Goal: Information Seeking & Learning: Learn about a topic

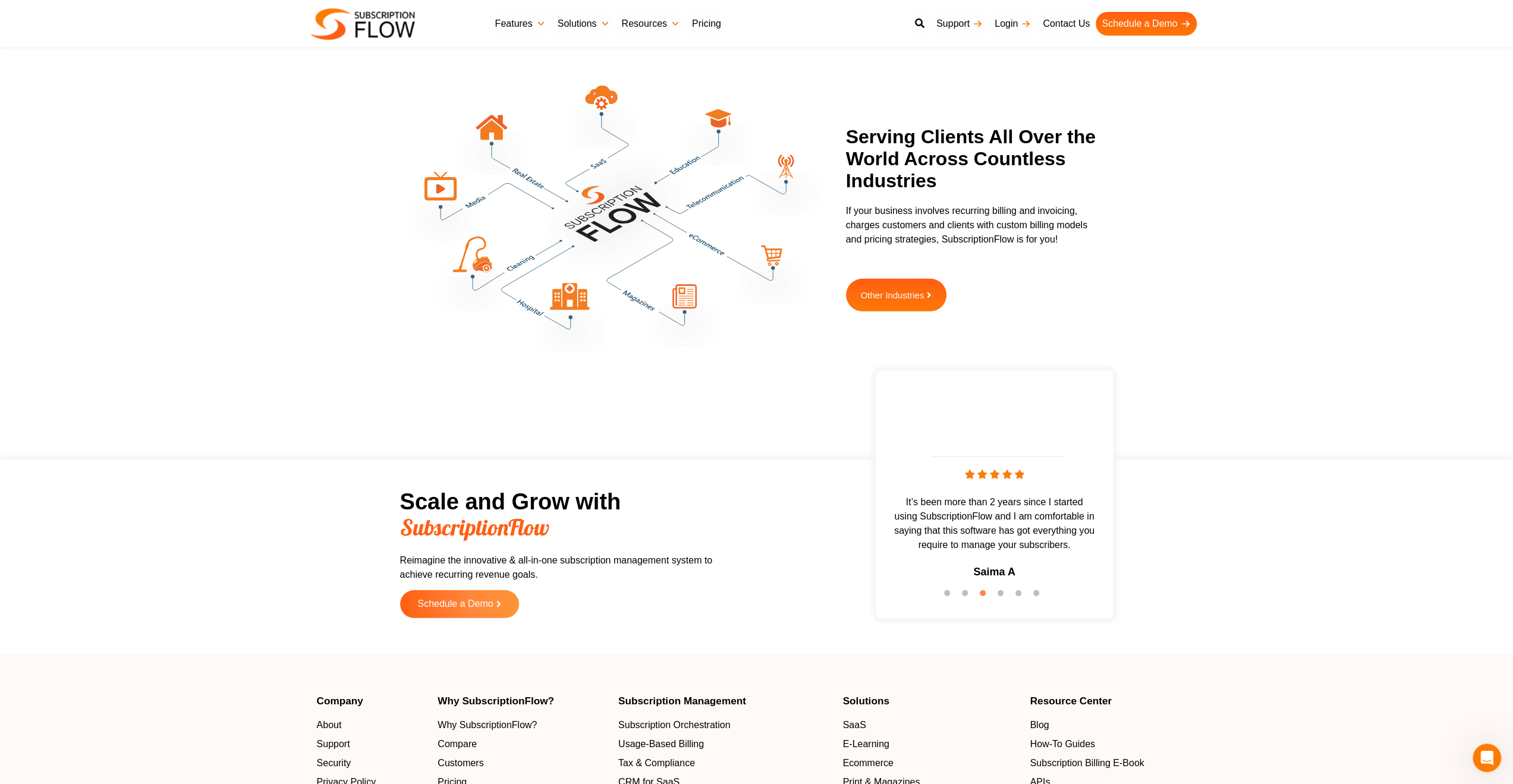
scroll to position [3389, 0]
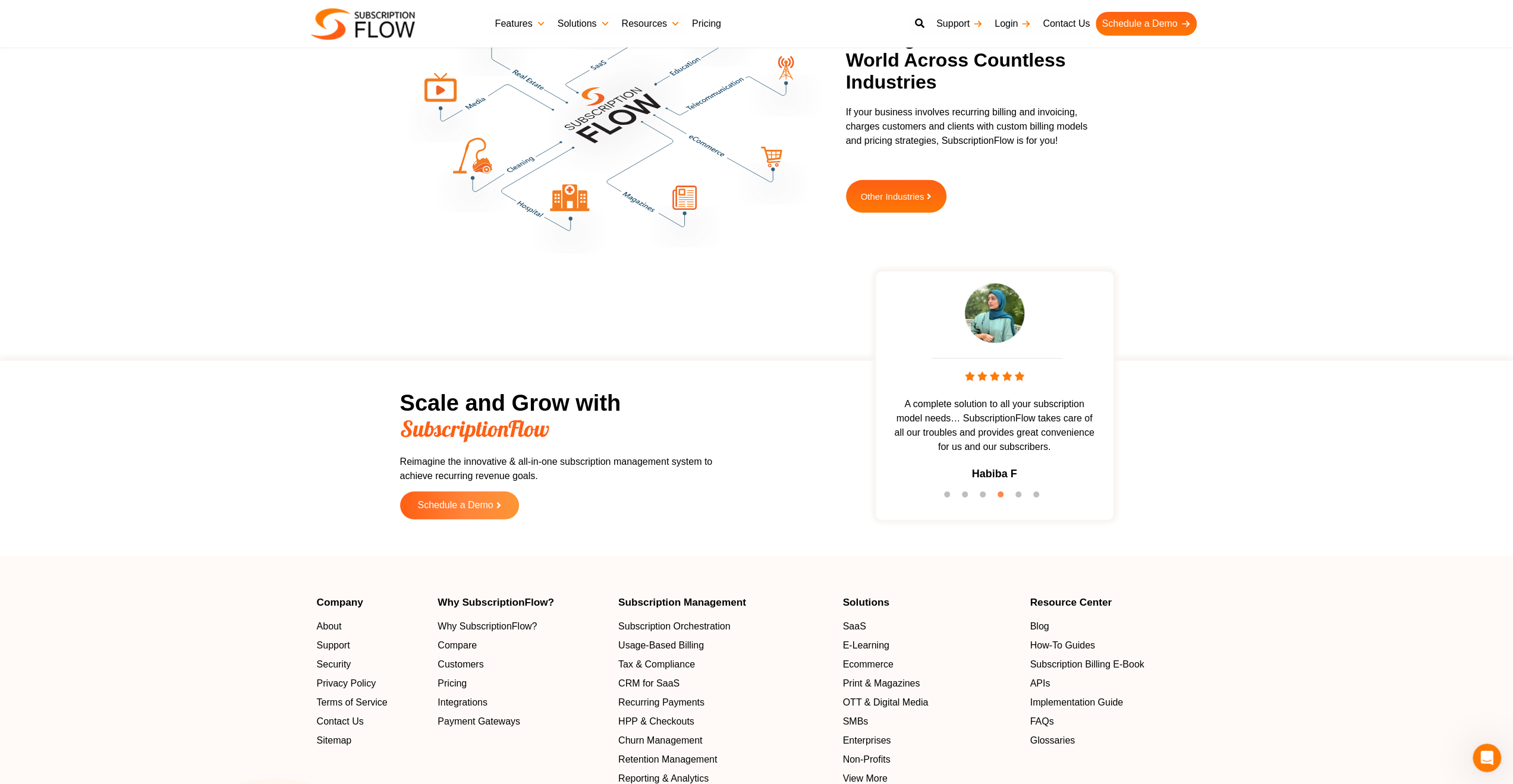
click at [722, 21] on link "Pricing" at bounding box center [707, 24] width 41 height 24
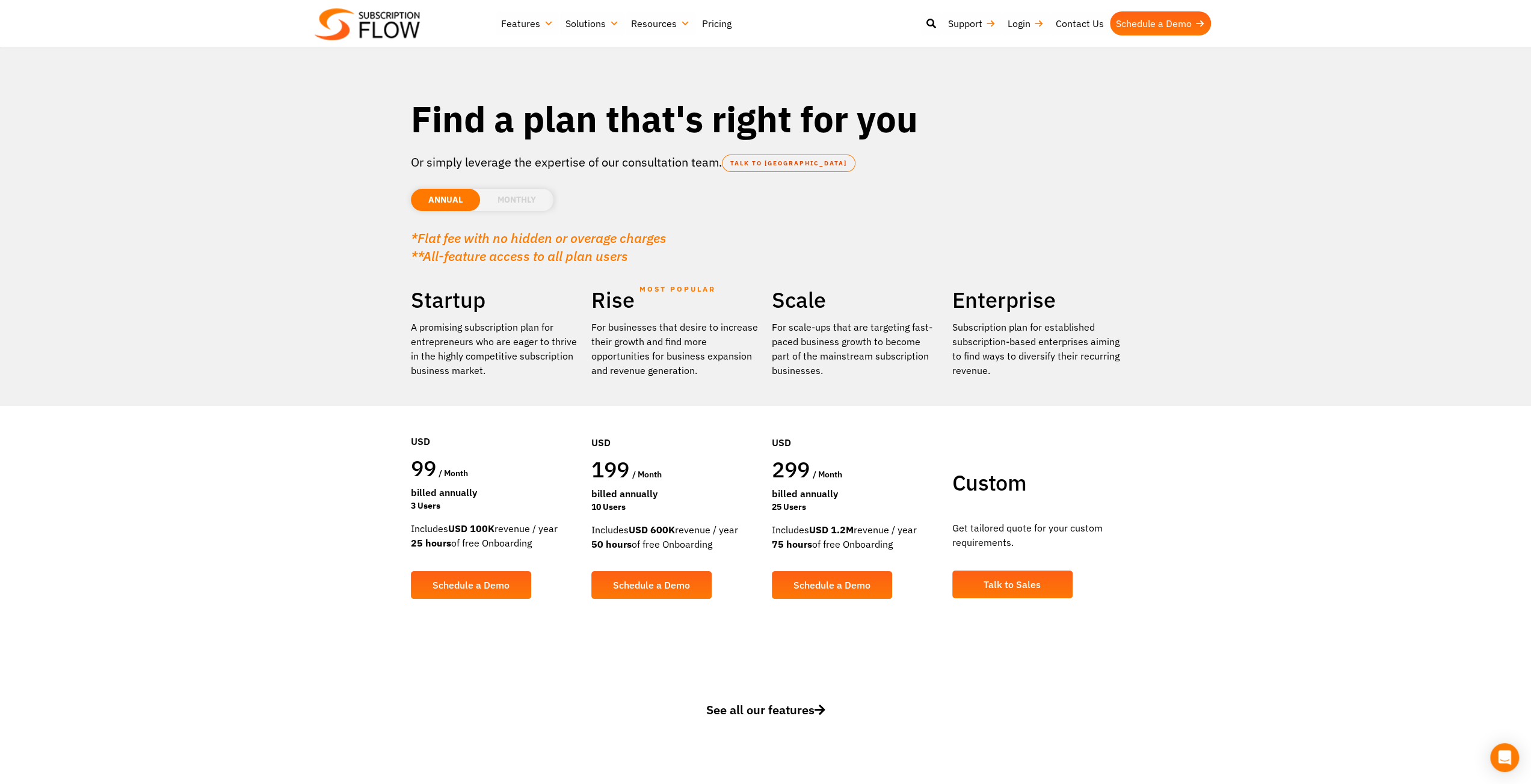
click at [534, 207] on li "MONTHLY" at bounding box center [517, 200] width 73 height 23
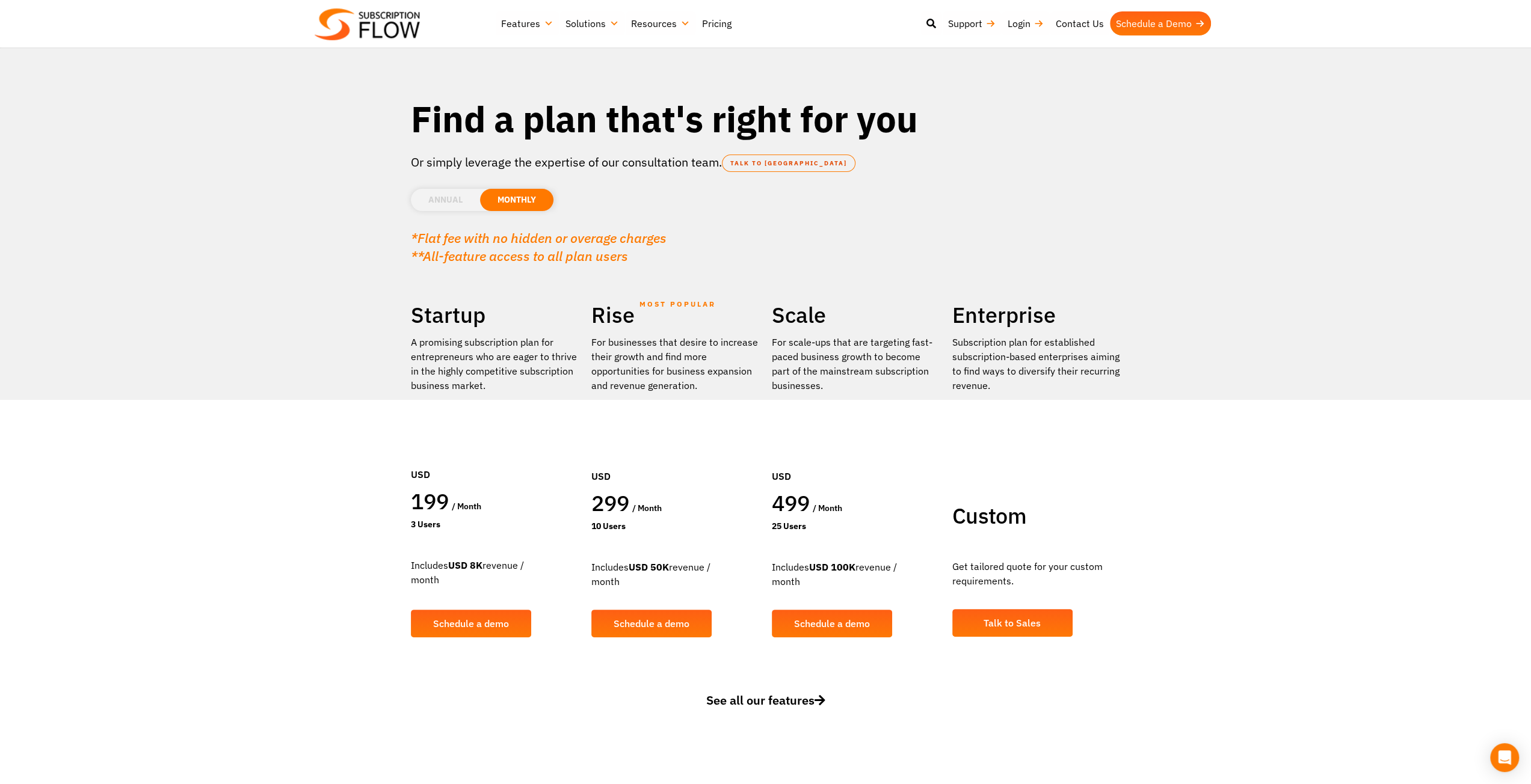
click at [441, 203] on li "ANNUAL" at bounding box center [446, 200] width 69 height 23
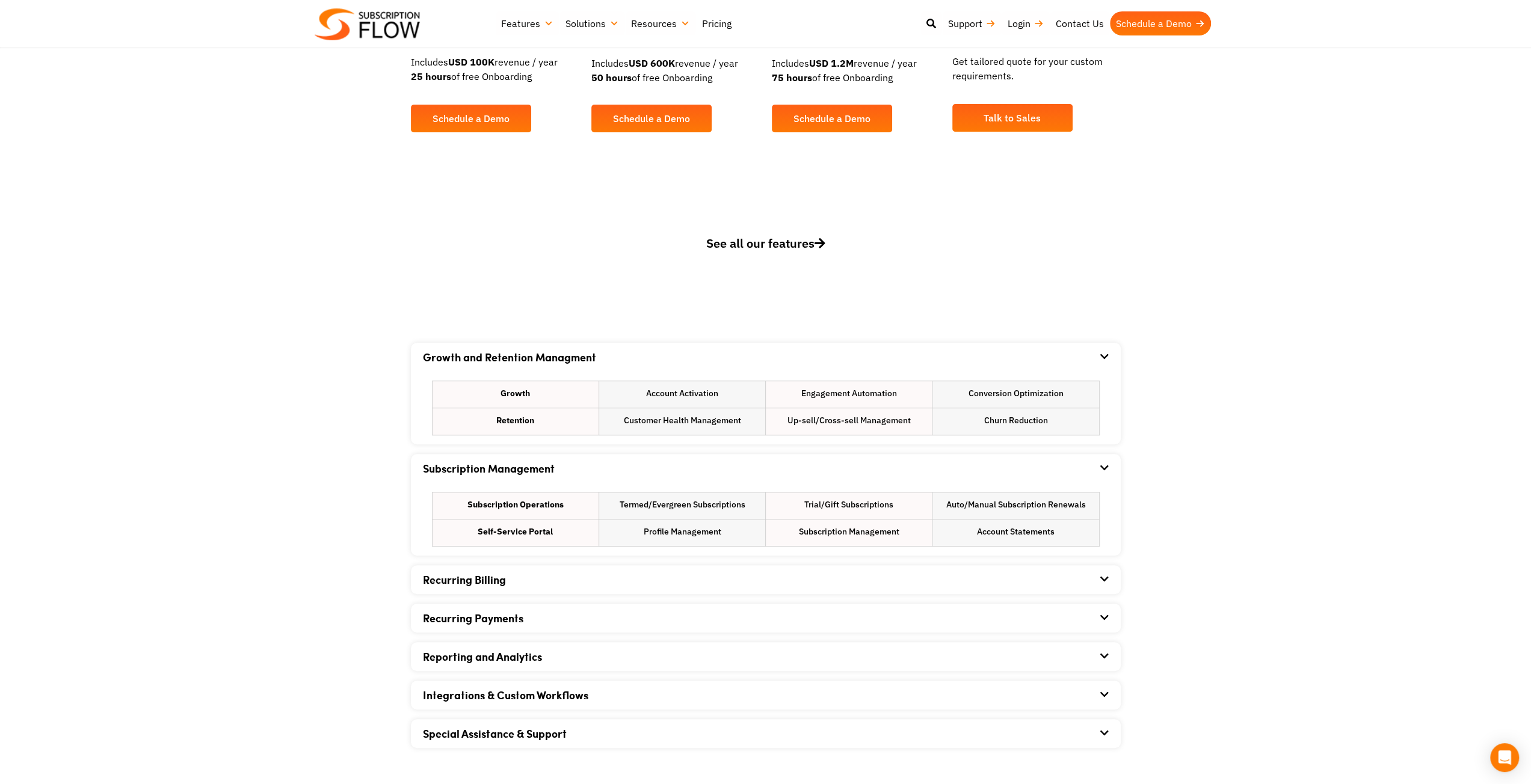
scroll to position [482, 0]
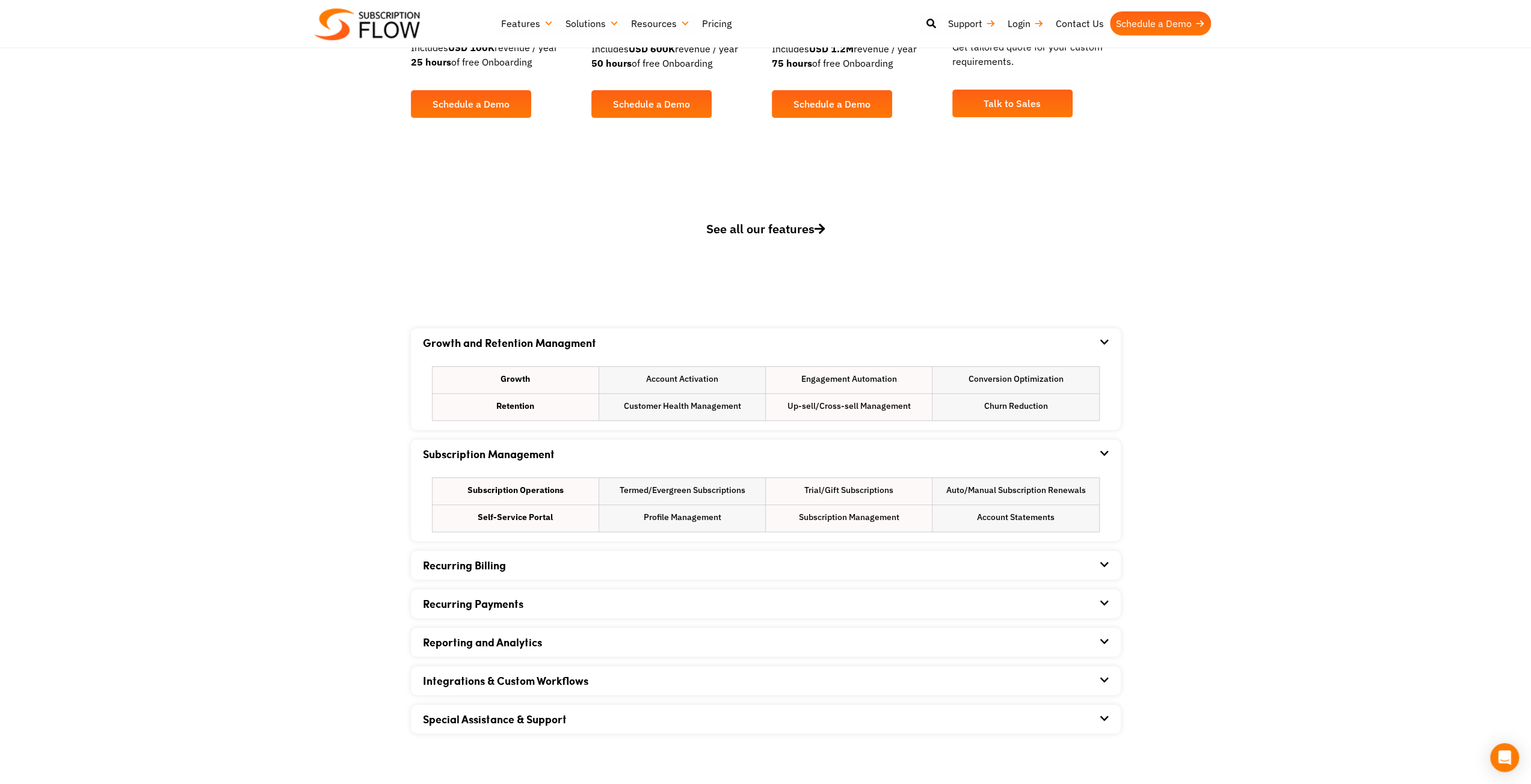
click at [667, 570] on div "Recurring Billing" at bounding box center [766, 565] width 686 height 29
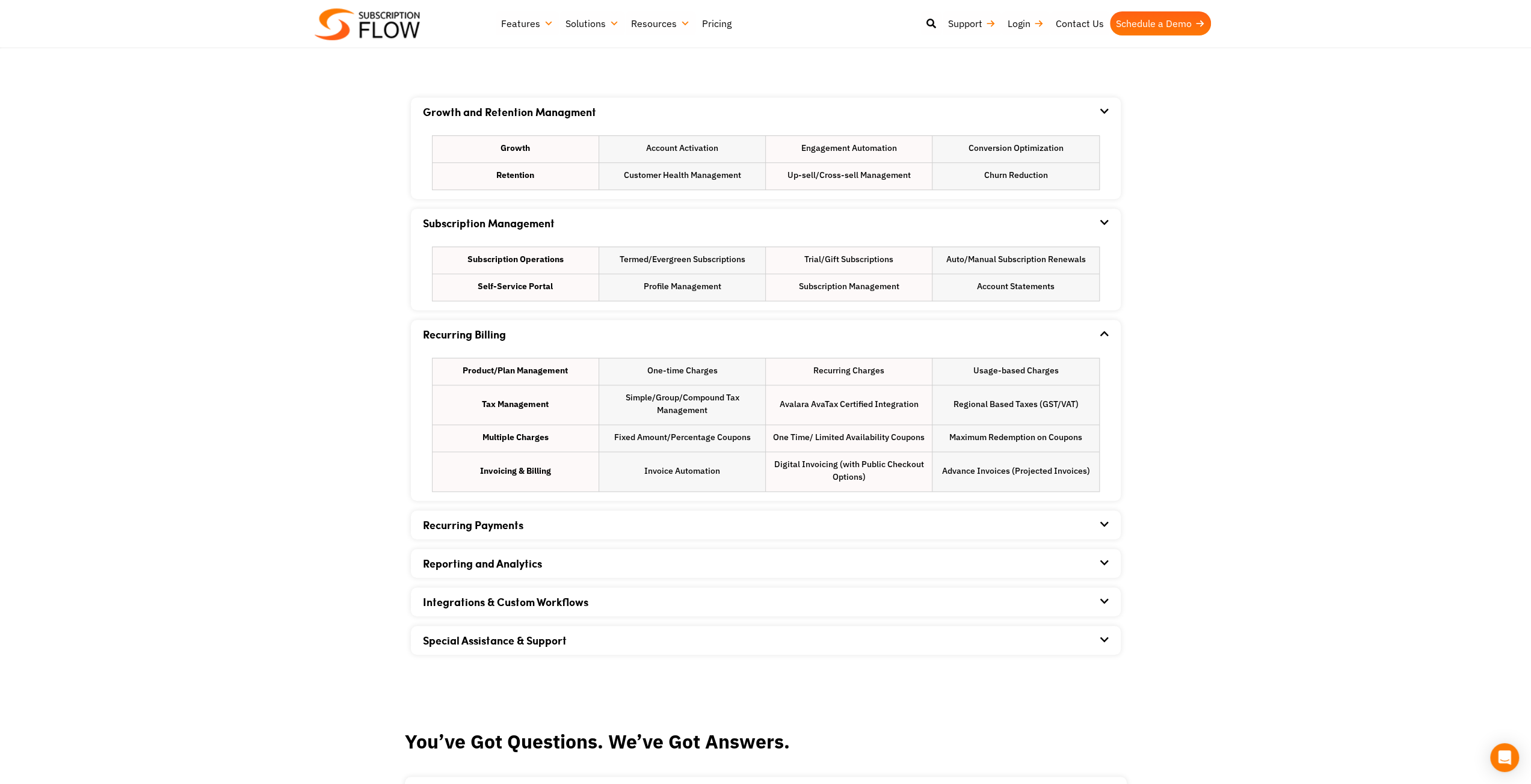
scroll to position [722, 0]
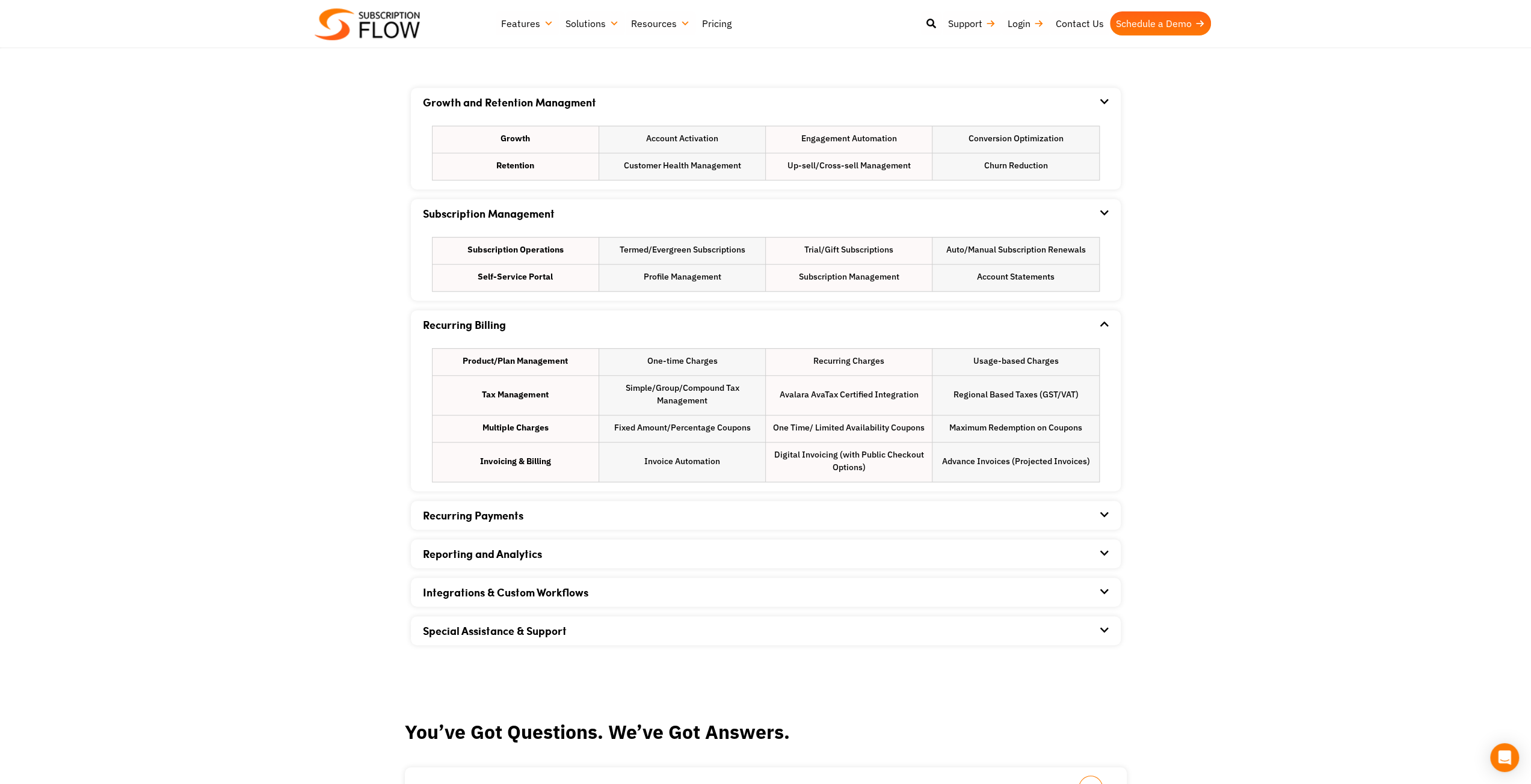
click at [622, 515] on div "Recurring Payments" at bounding box center [766, 515] width 686 height 29
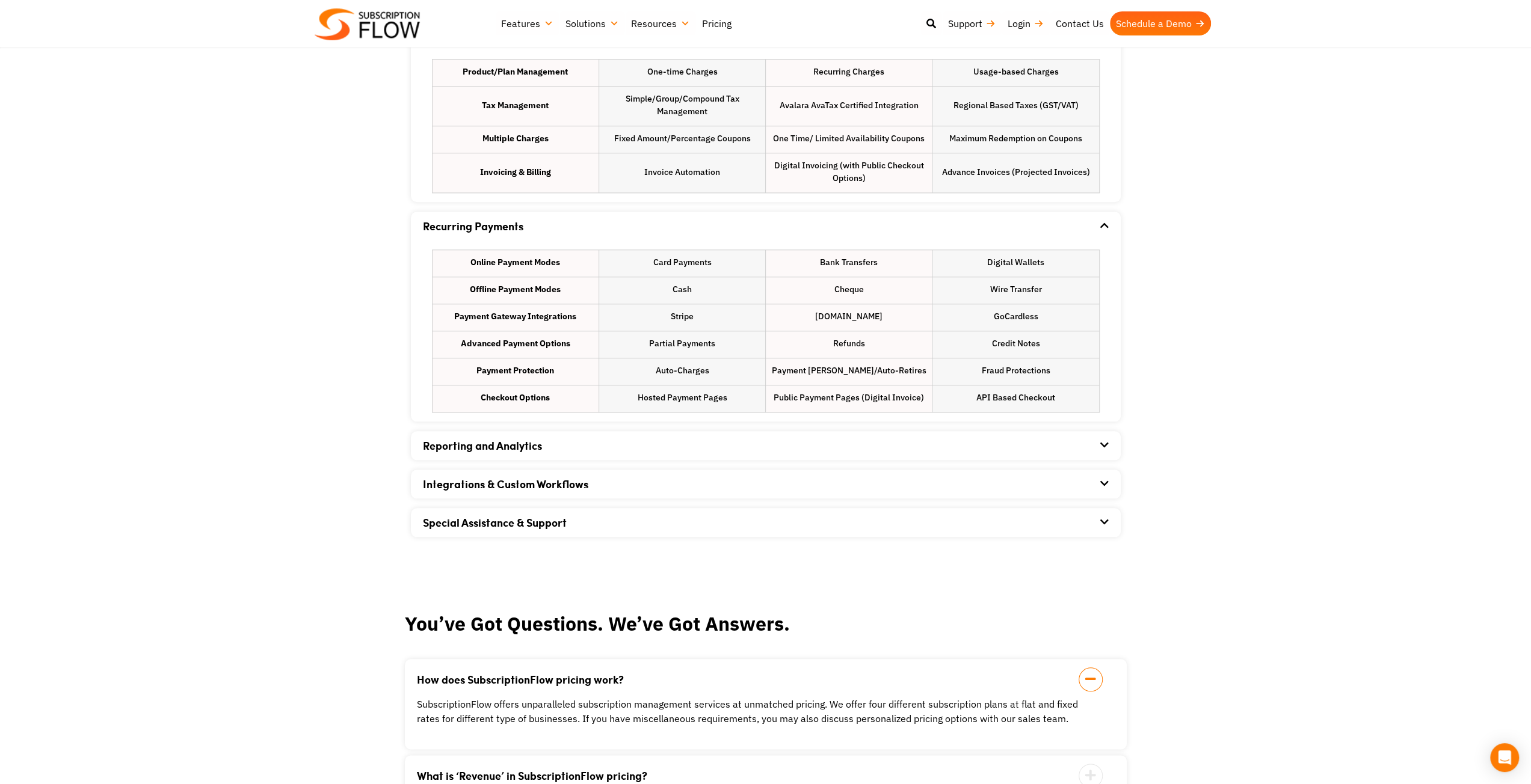
scroll to position [1022, 0]
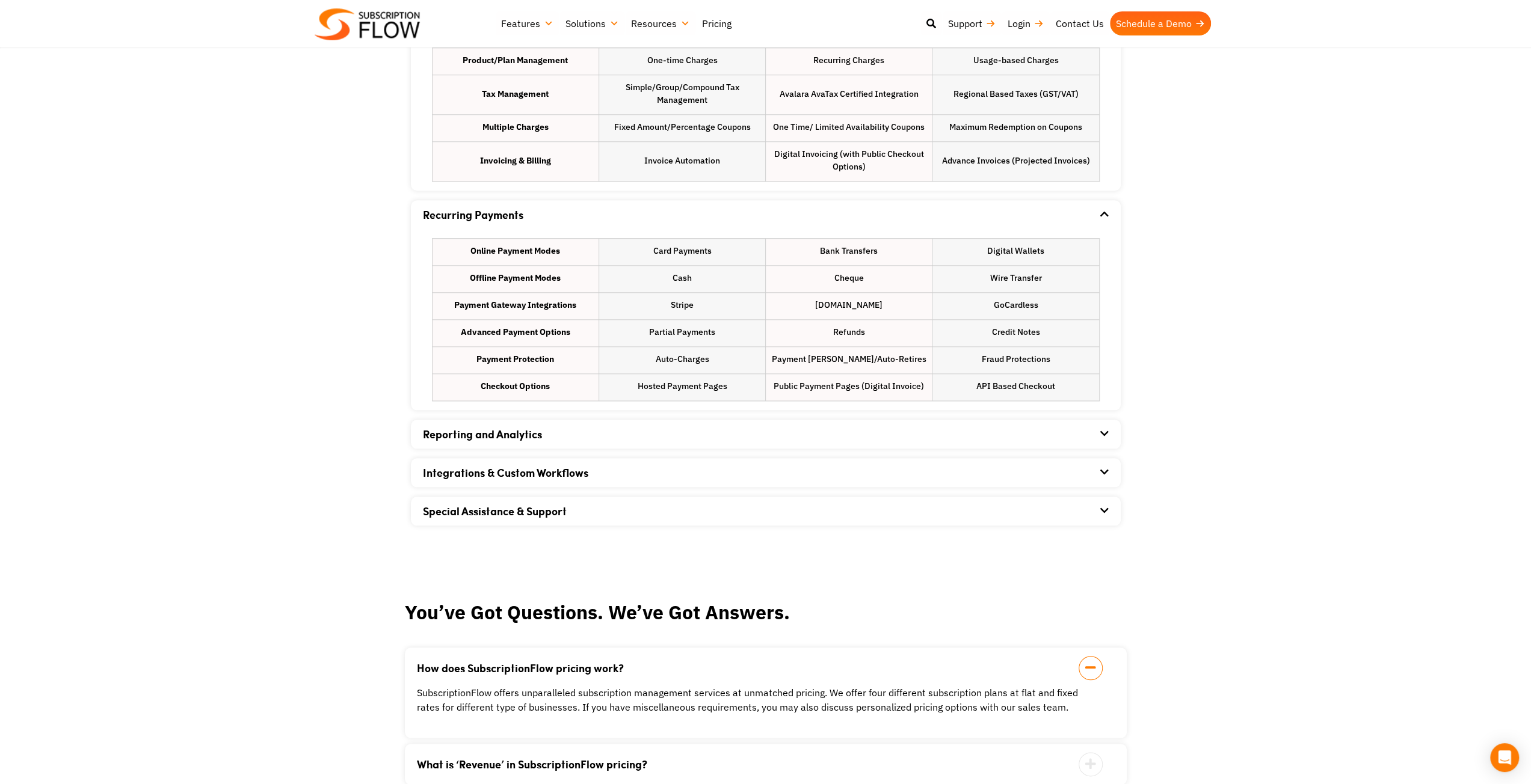
click at [559, 440] on div "Reporting and Analytics" at bounding box center [766, 434] width 686 height 29
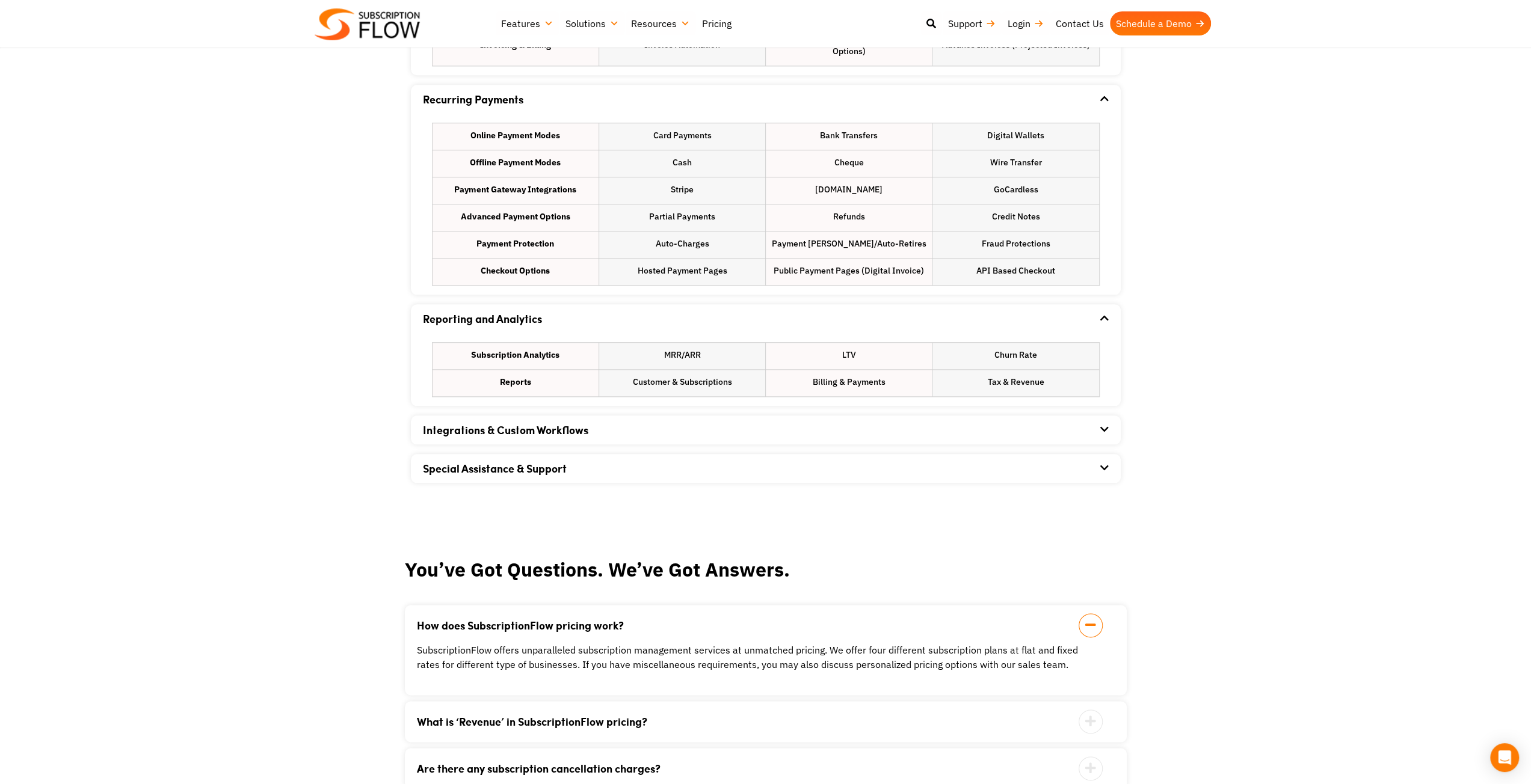
scroll to position [1143, 0]
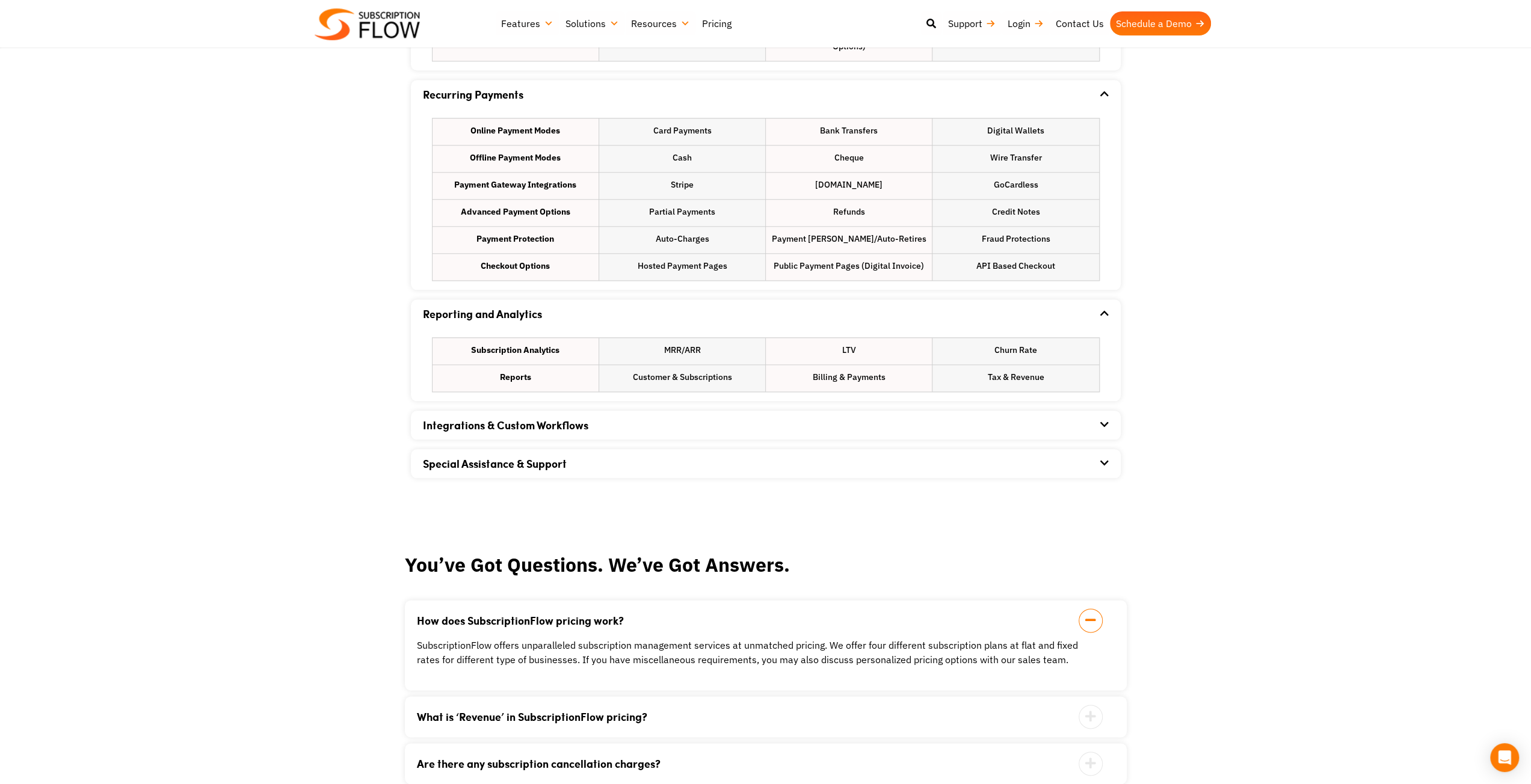
click at [559, 436] on div "Integrations & Custom Workflows" at bounding box center [766, 425] width 686 height 29
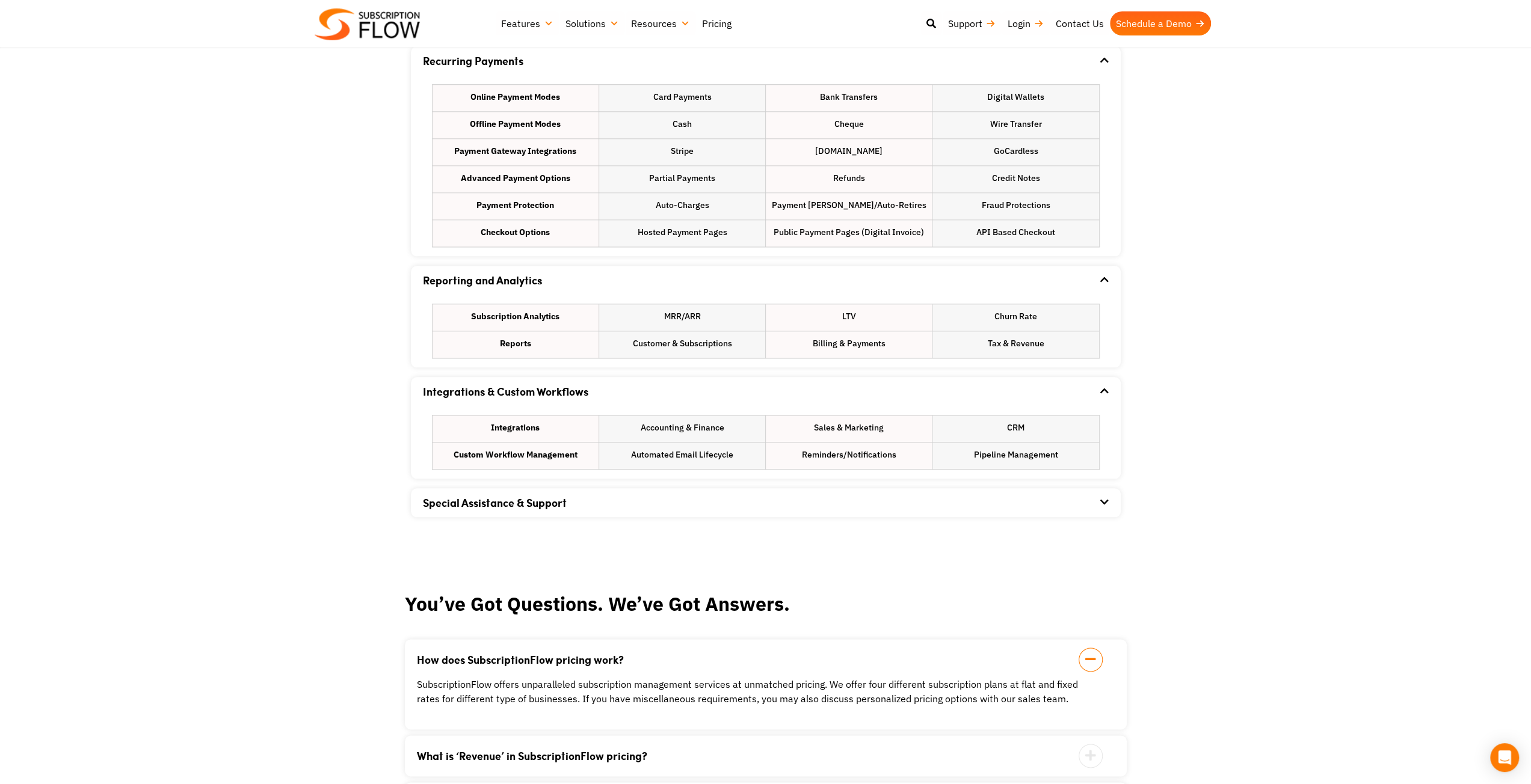
scroll to position [1203, 0]
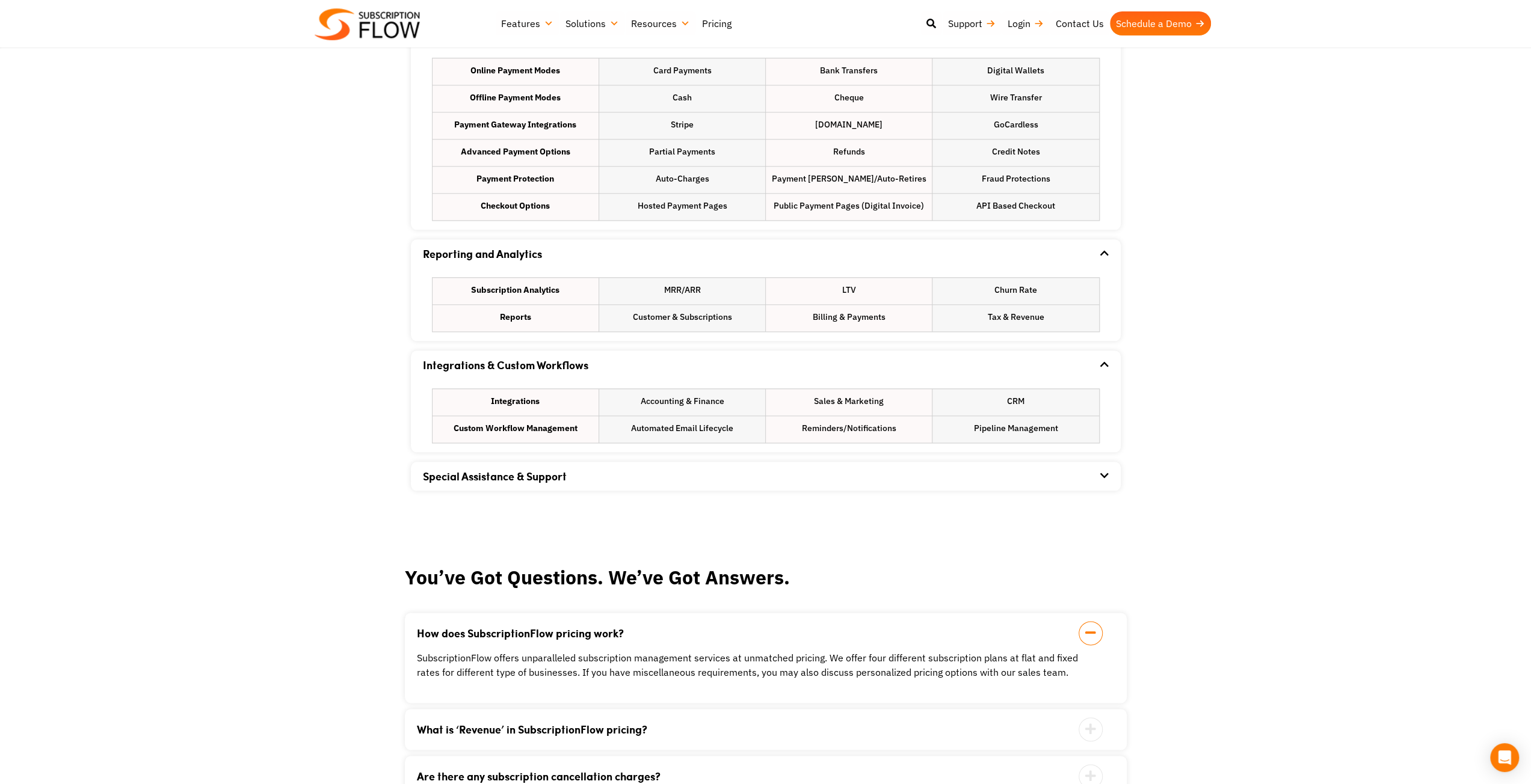
click at [616, 470] on div "Special Assistance & Support" at bounding box center [766, 476] width 686 height 29
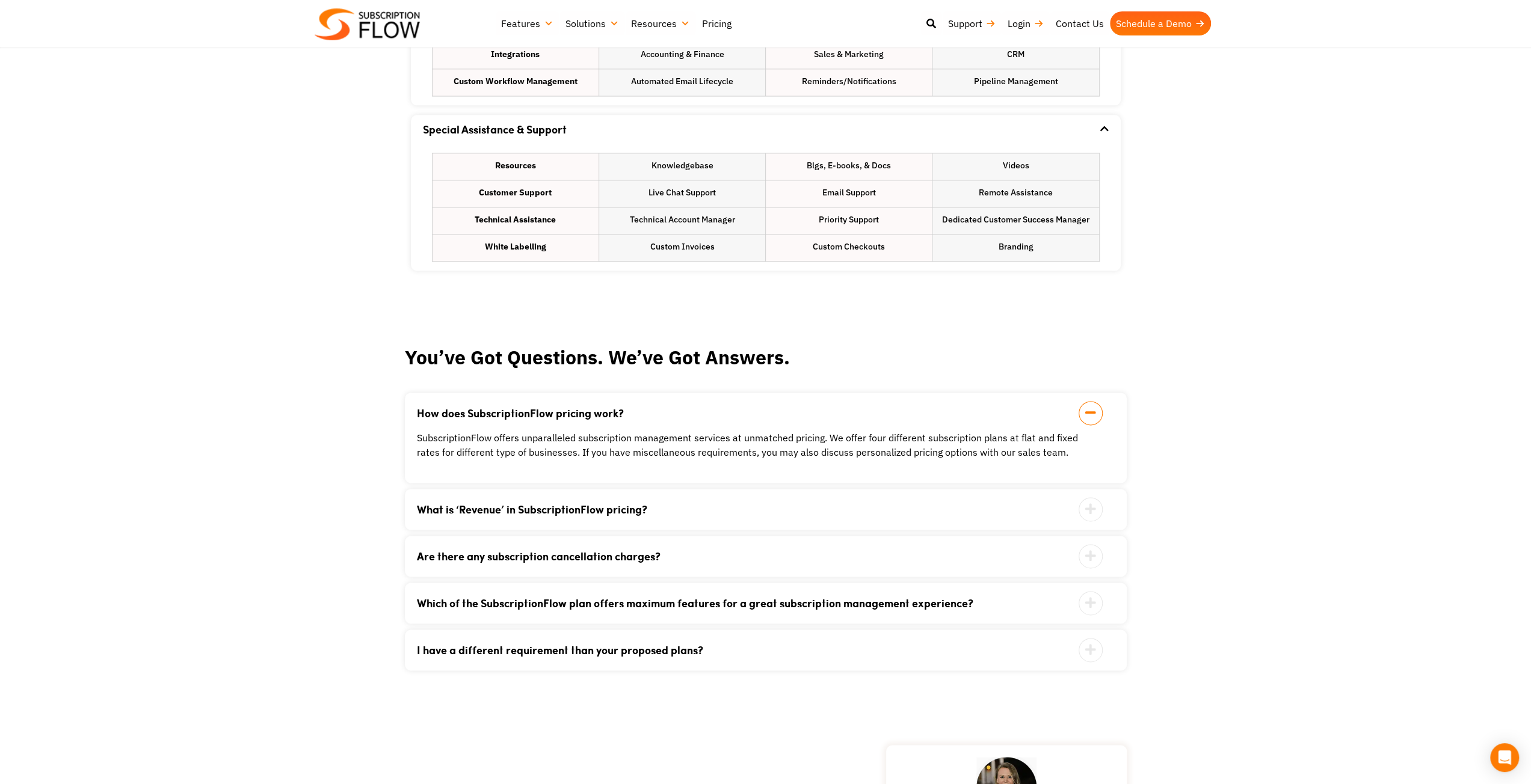
scroll to position [1564, 0]
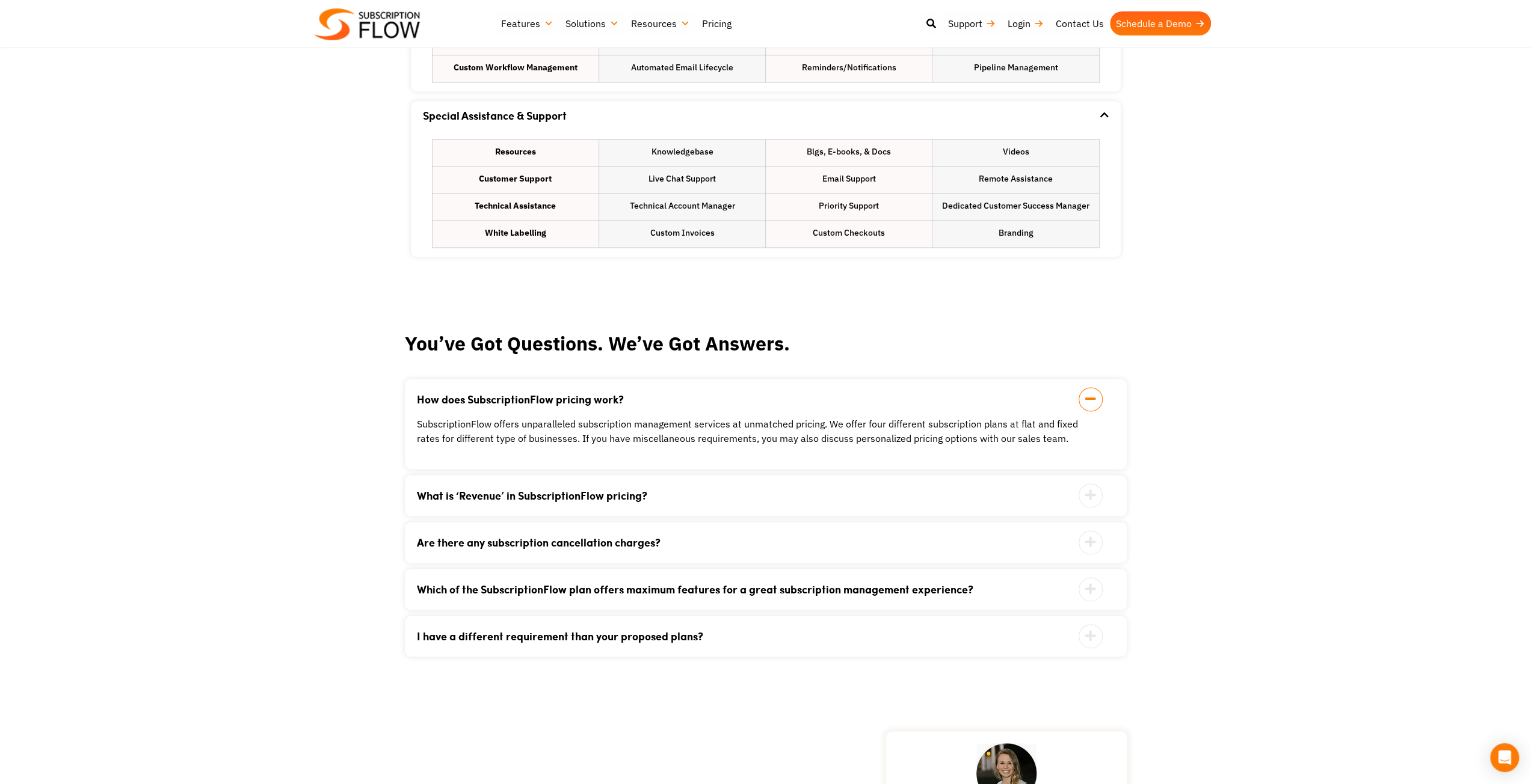
click at [599, 495] on link "What is ‘Revenue’ in SubscriptionFlow pricing?" at bounding box center [750, 495] width 668 height 11
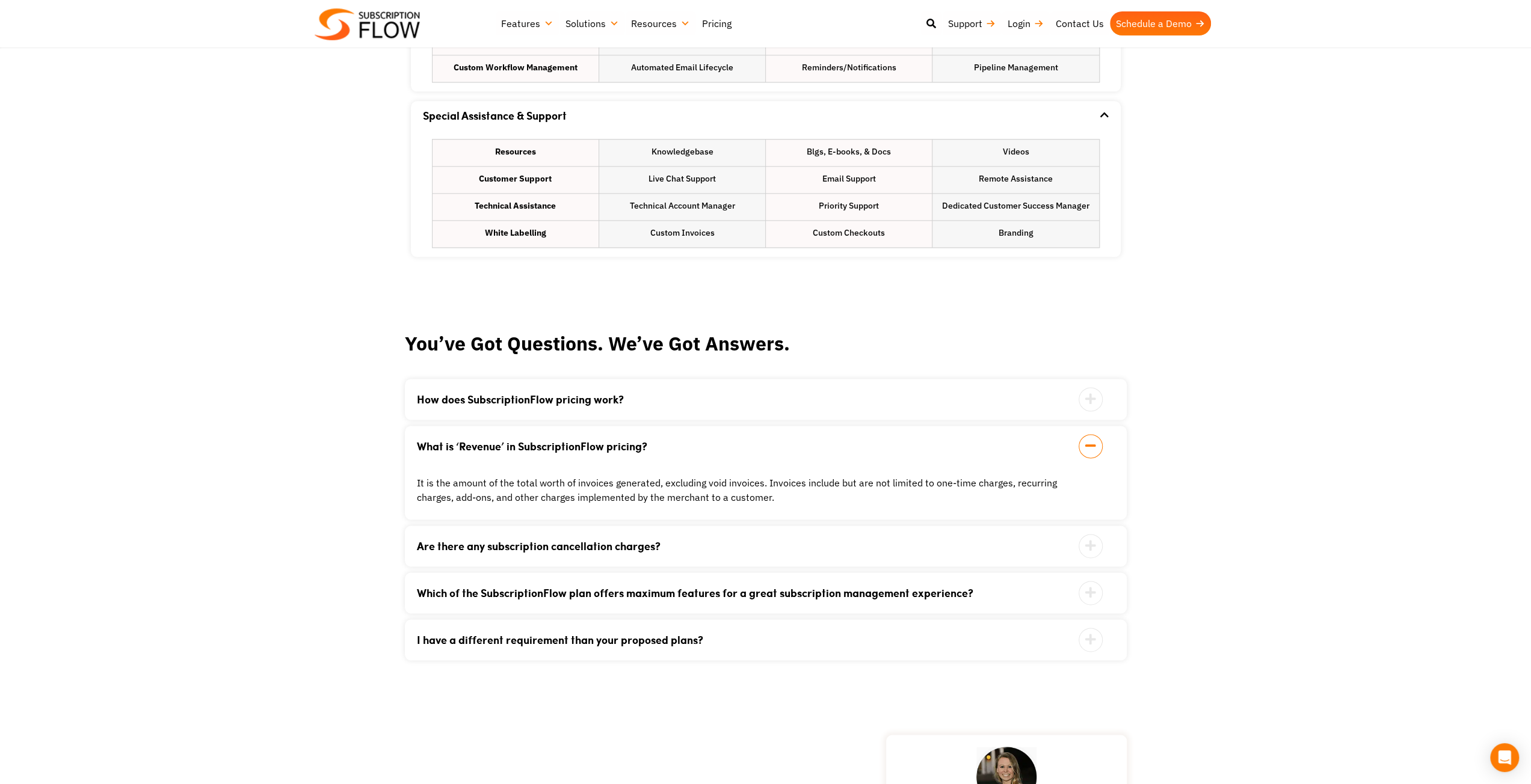
click at [578, 405] on div "How does SubscriptionFlow pricing work? SubscriptionFlow offers unparalleled su…" at bounding box center [766, 399] width 722 height 41
click at [574, 396] on link "How does SubscriptionFlow pricing work?" at bounding box center [750, 399] width 668 height 11
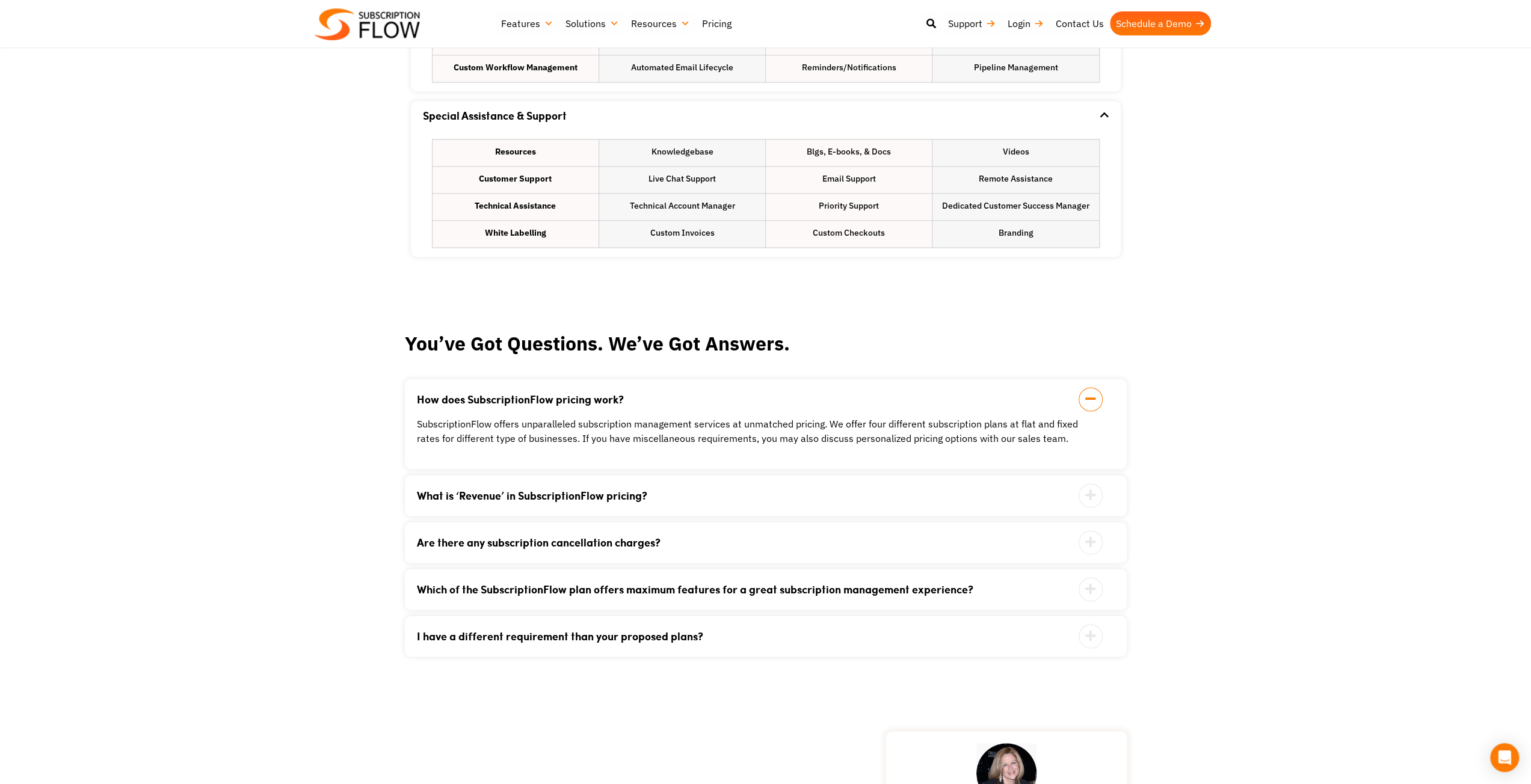
click at [559, 539] on link "Are there any subscription cancellation charges?" at bounding box center [750, 542] width 668 height 11
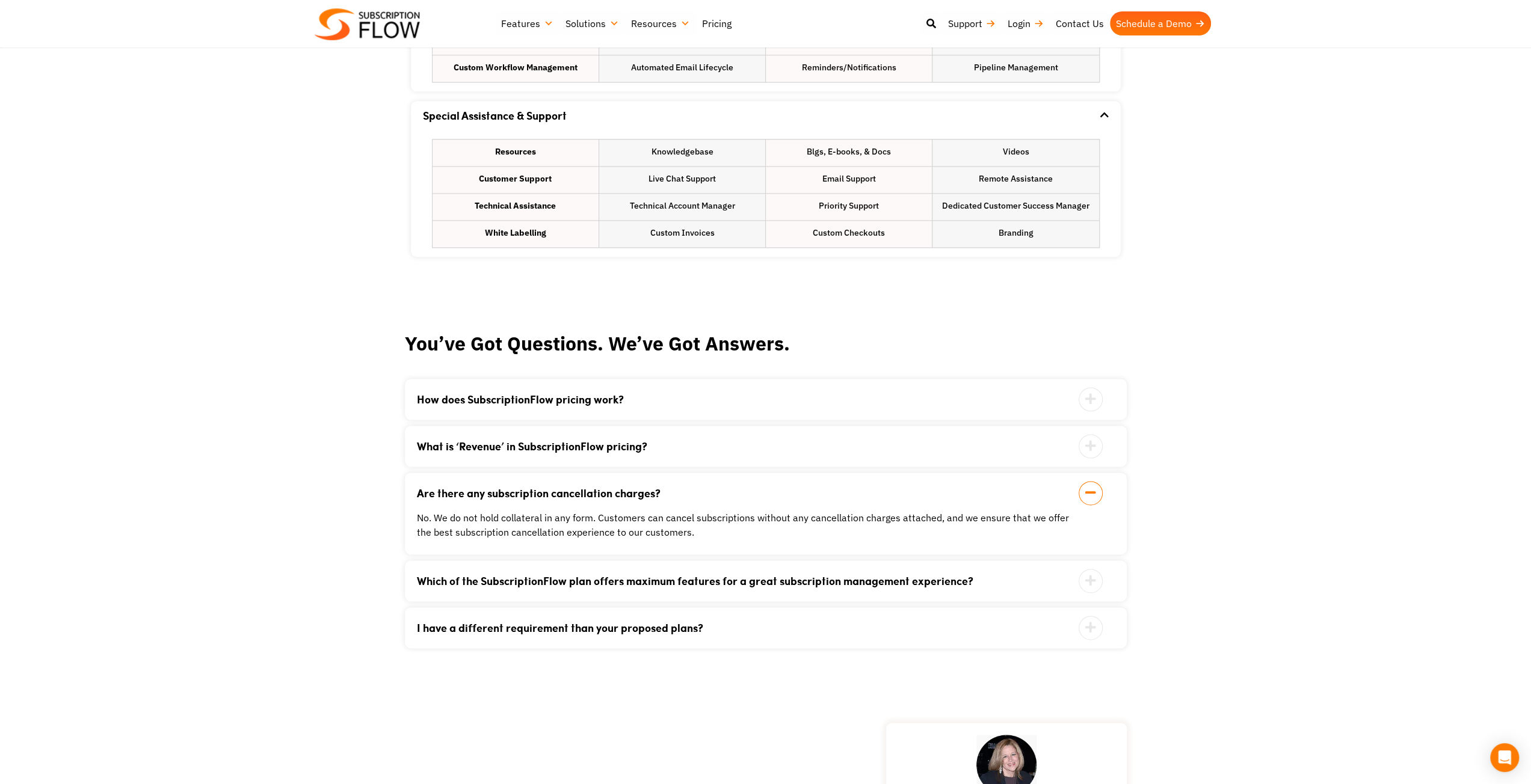
click at [539, 575] on link "Which of the SubscriptionFlow plan offers maximum features for a great subscrip…" at bounding box center [750, 580] width 668 height 11
